Goal: Task Accomplishment & Management: Use online tool/utility

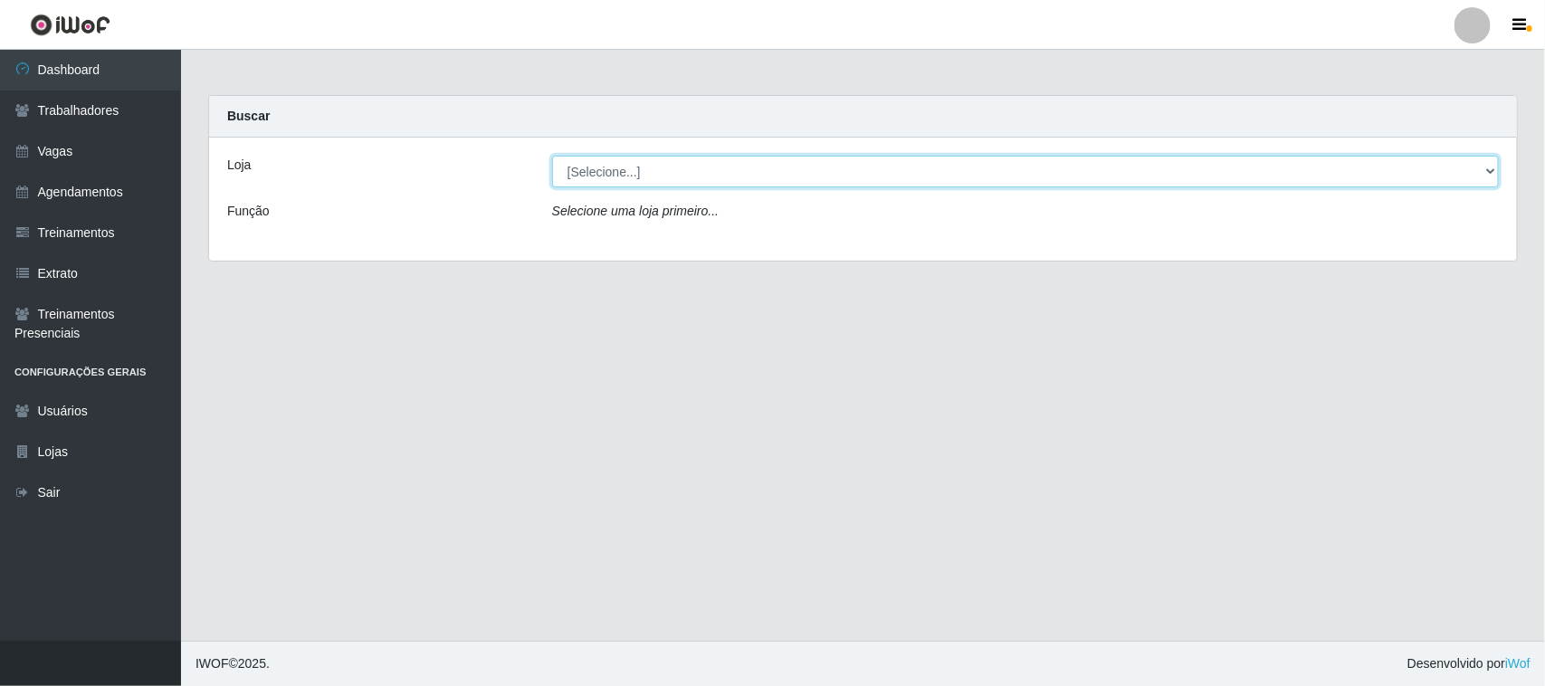
click at [790, 176] on select "[Selecione...] Nordestão - [GEOGRAPHIC_DATA]" at bounding box center [1025, 172] width 946 height 32
select select "420"
click at [552, 156] on select "[Selecione...] Nordestão - [GEOGRAPHIC_DATA]" at bounding box center [1025, 172] width 946 height 32
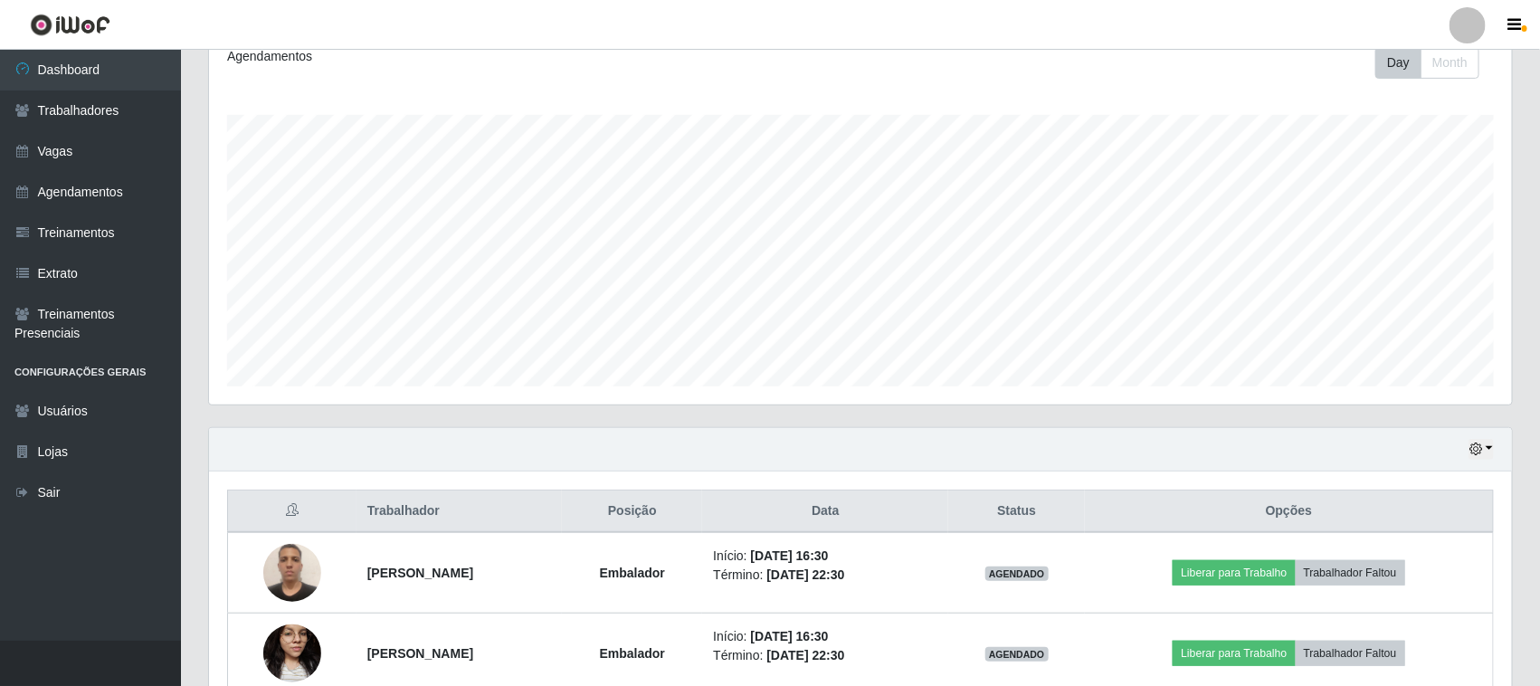
scroll to position [437, 0]
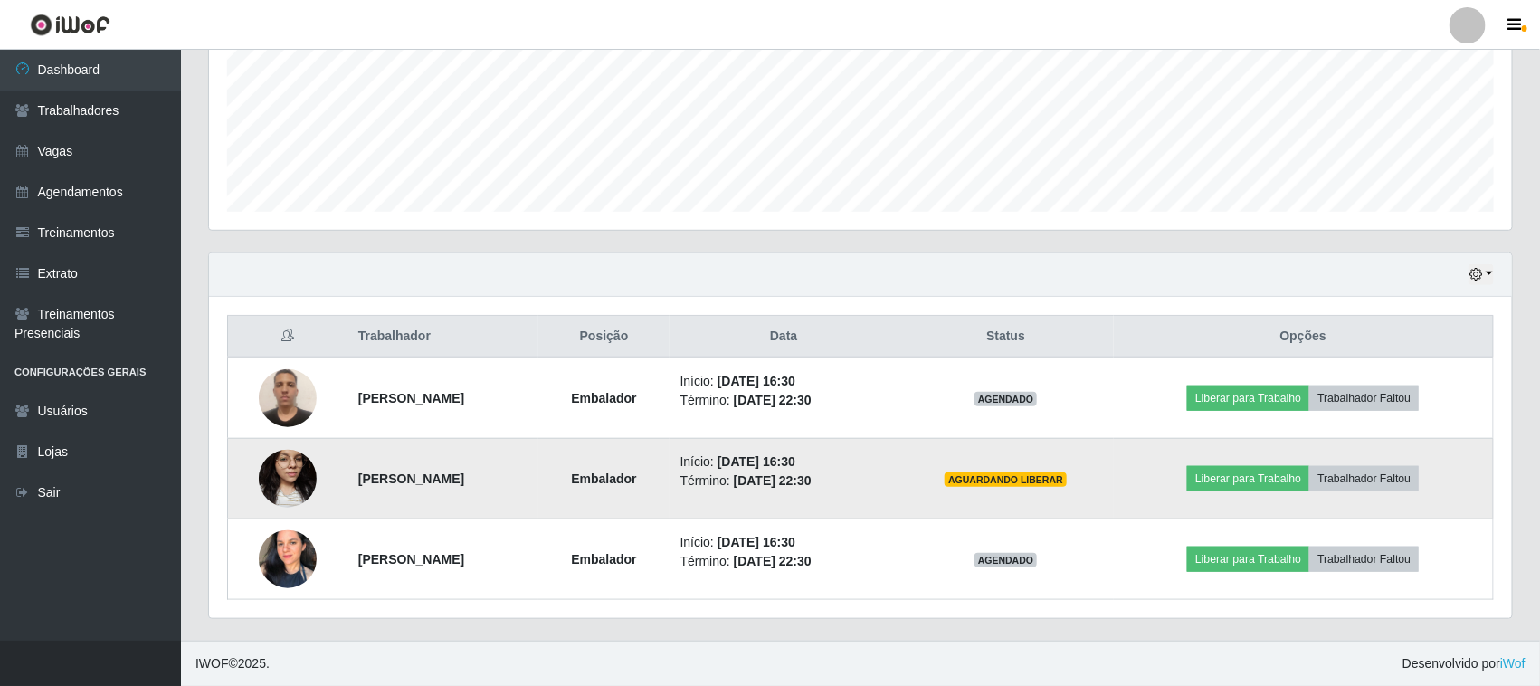
click at [1273, 495] on td "Liberar para Trabalho Trabalhador Faltou" at bounding box center [1304, 479] width 380 height 81
click at [1264, 484] on button "Liberar para Trabalho" at bounding box center [1248, 478] width 122 height 25
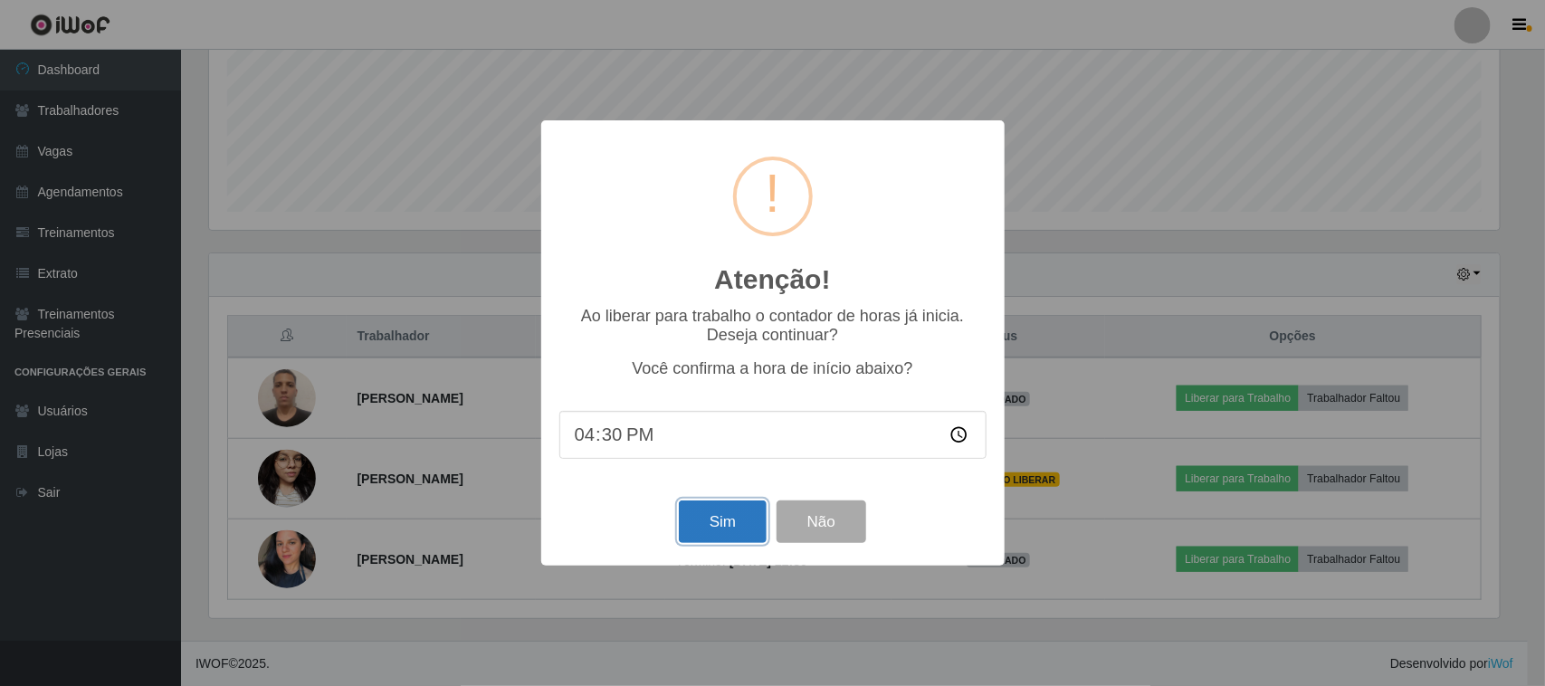
click at [689, 526] on button "Sim" at bounding box center [723, 521] width 88 height 43
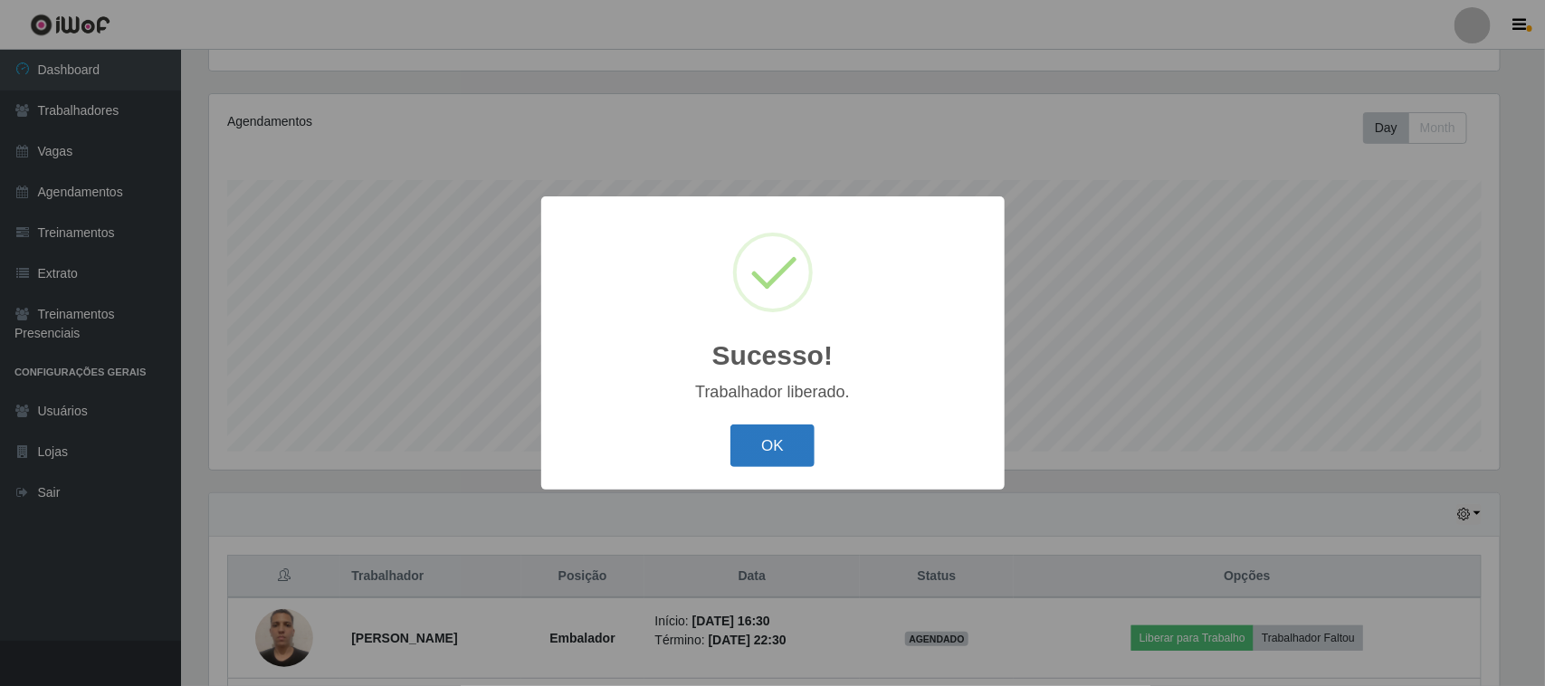
click at [765, 442] on button "OK" at bounding box center [772, 445] width 84 height 43
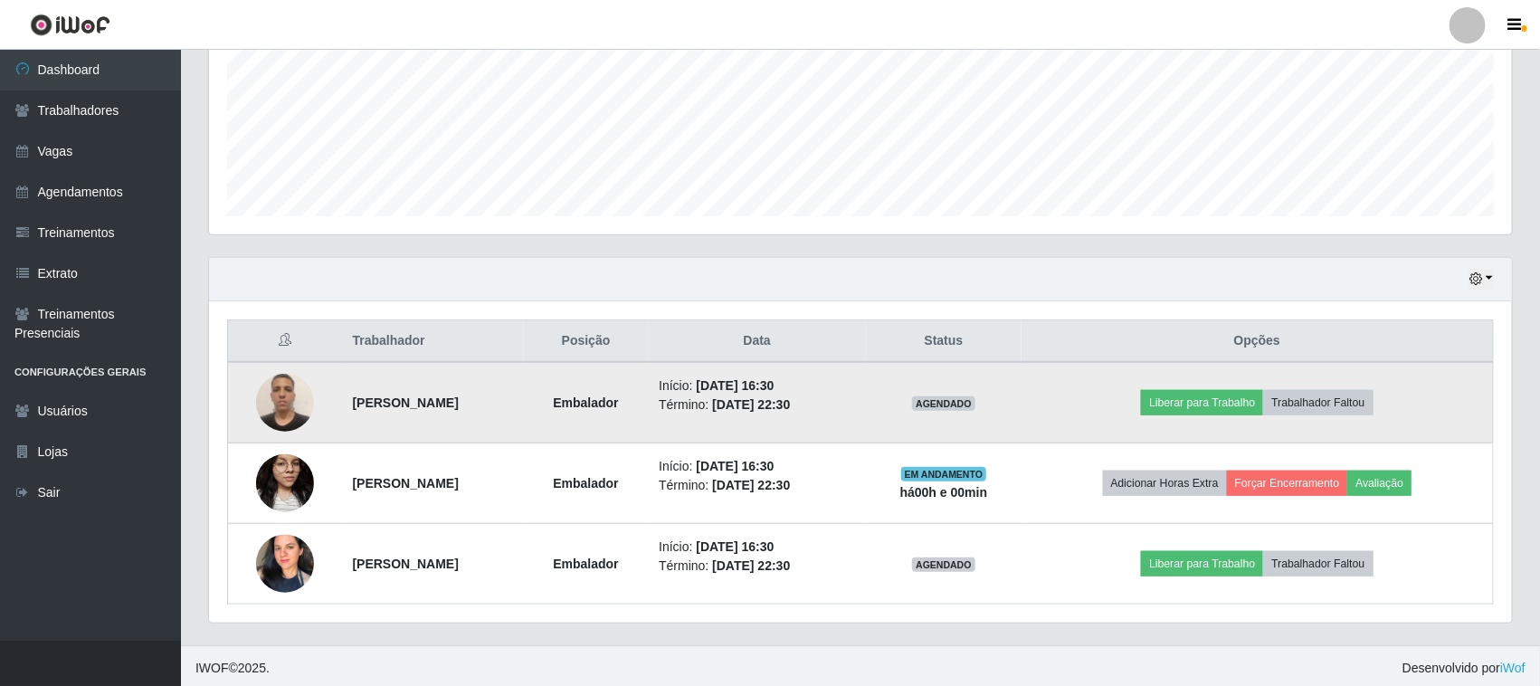
scroll to position [437, 0]
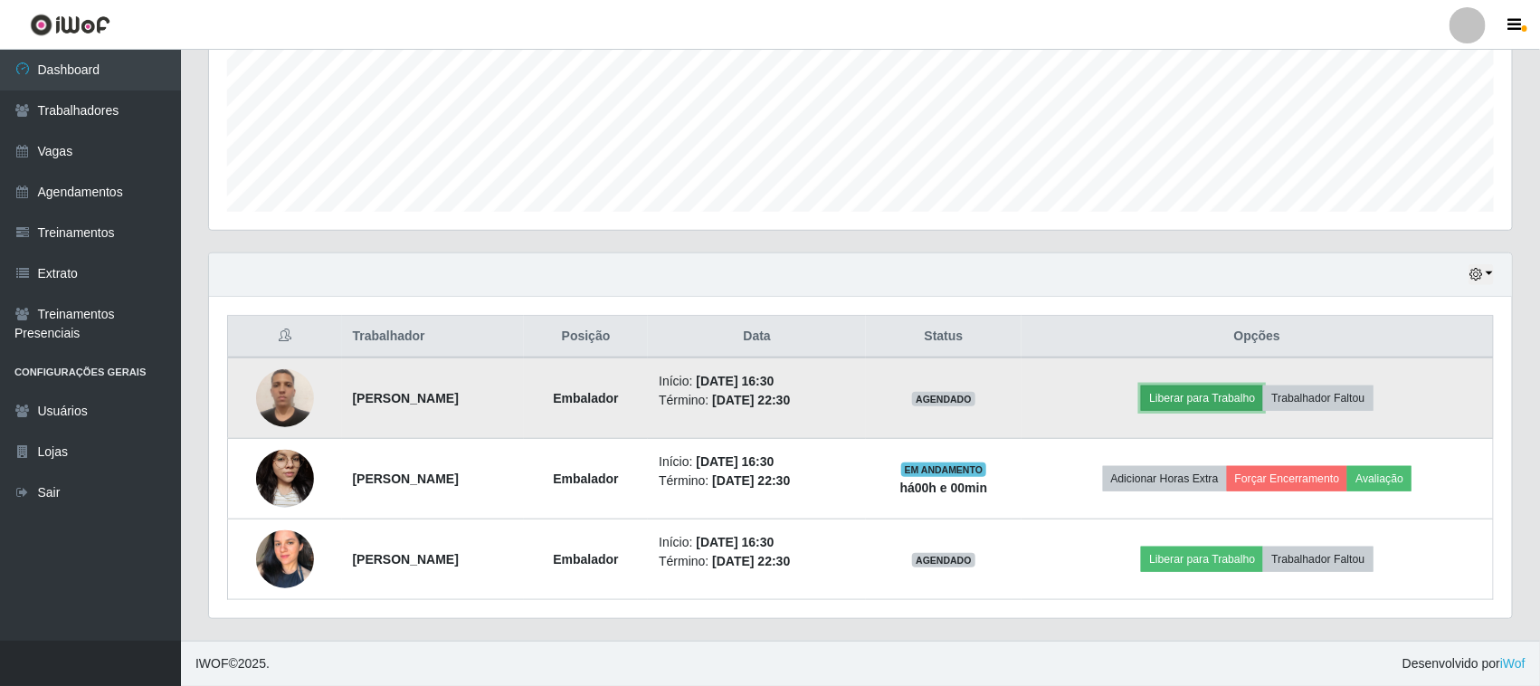
click at [1237, 398] on button "Liberar para Trabalho" at bounding box center [1202, 397] width 122 height 25
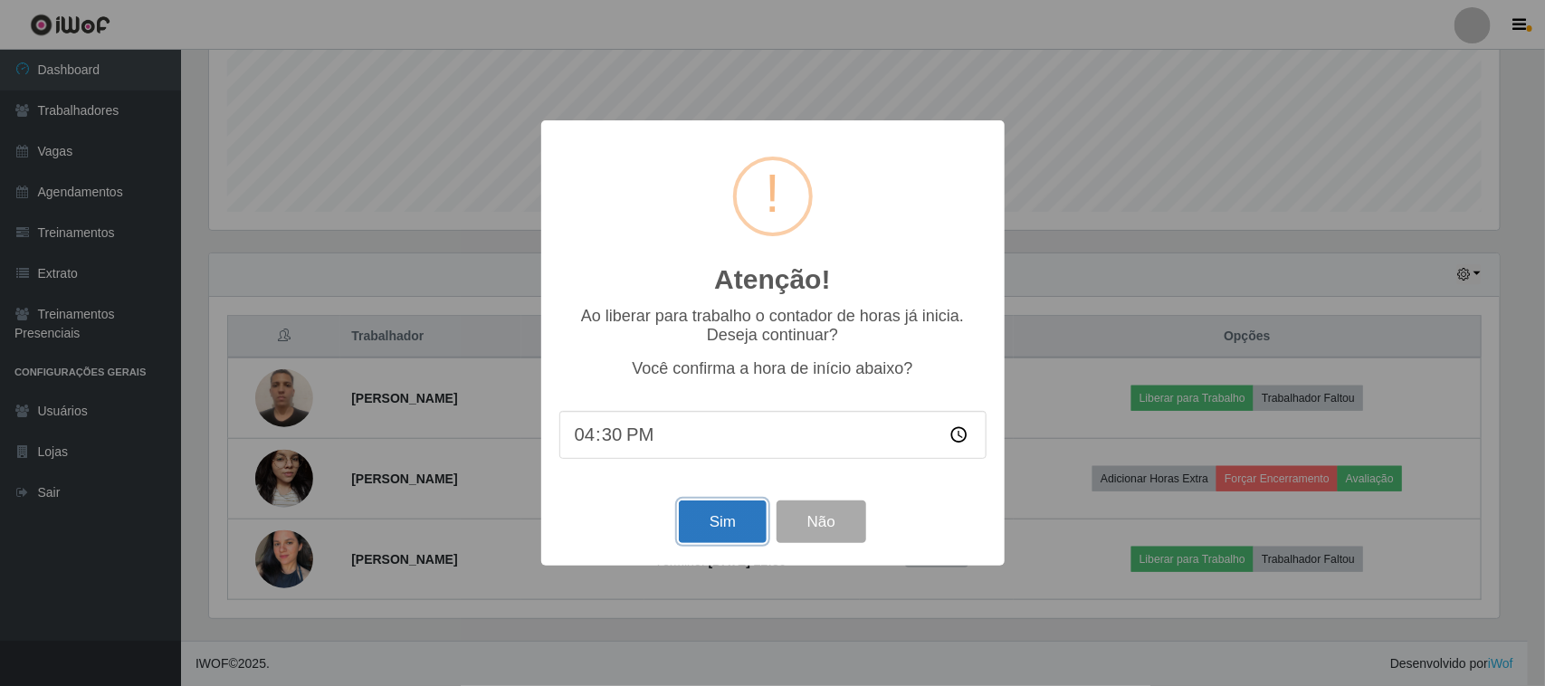
click at [697, 523] on button "Sim" at bounding box center [723, 521] width 88 height 43
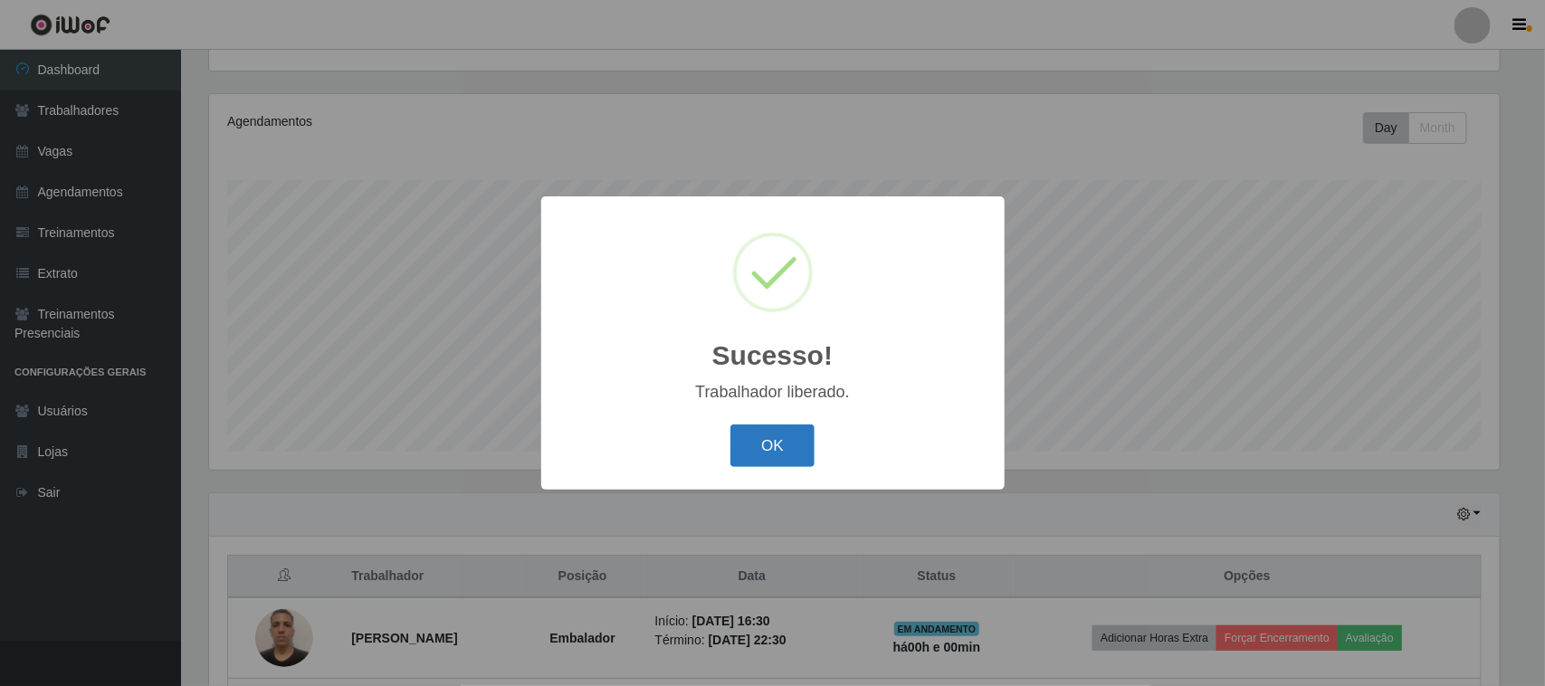
click at [749, 428] on button "OK" at bounding box center [772, 445] width 84 height 43
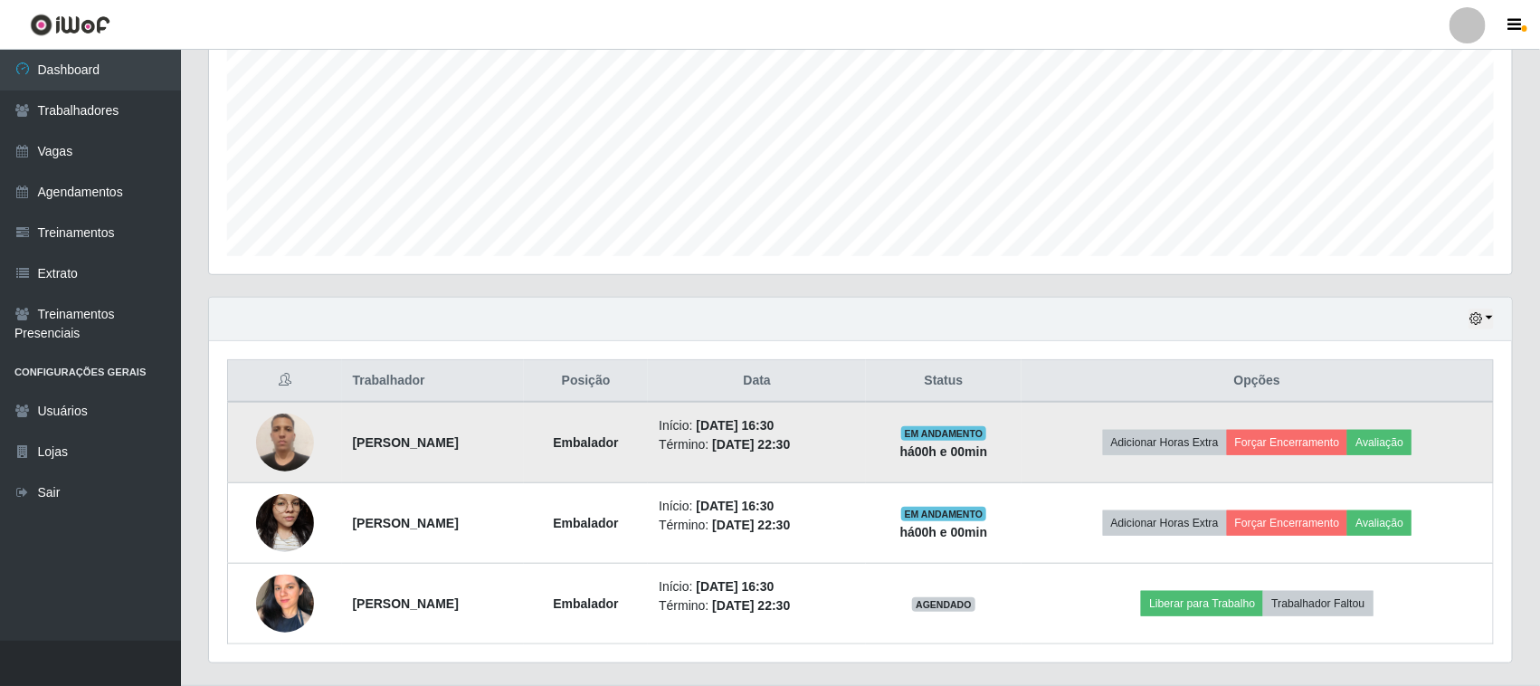
scroll to position [437, 0]
